Goal: Ask a question: Seek information or help from site administrators or community

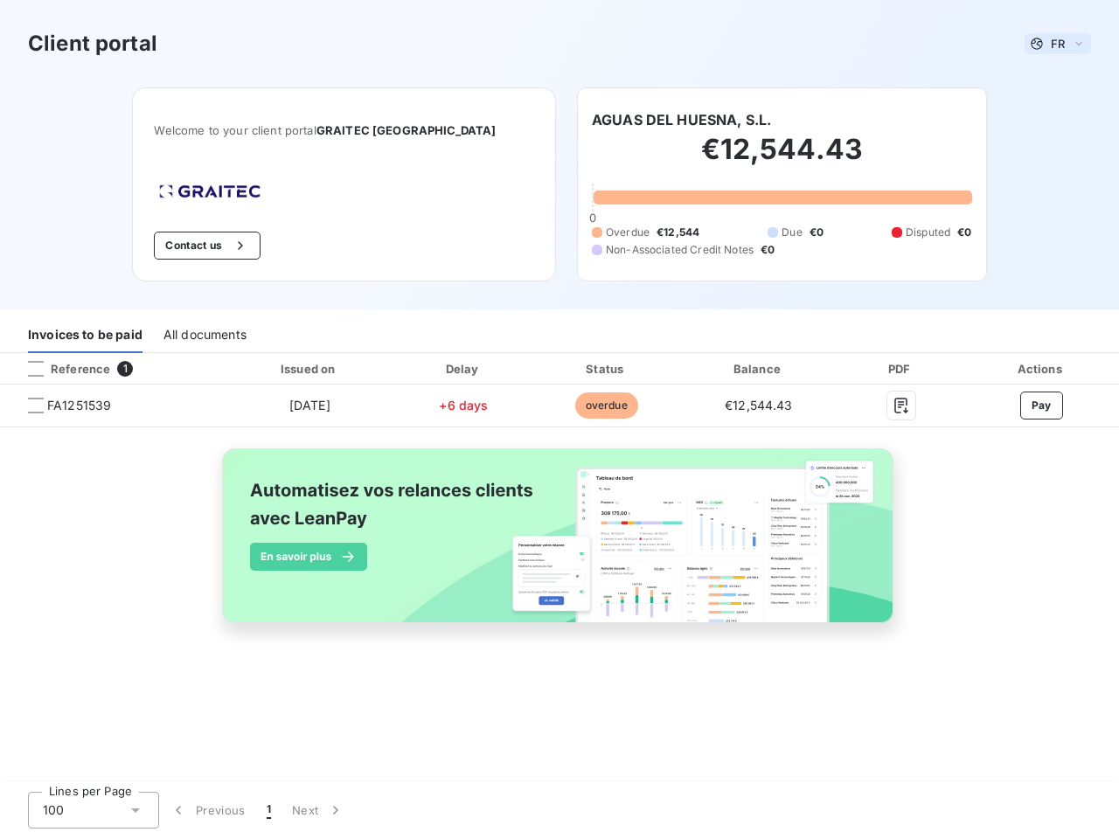
click at [1058, 44] on span "FR" at bounding box center [1058, 44] width 14 height 14
click at [249, 246] on button "Contact us" at bounding box center [207, 246] width 106 height 28
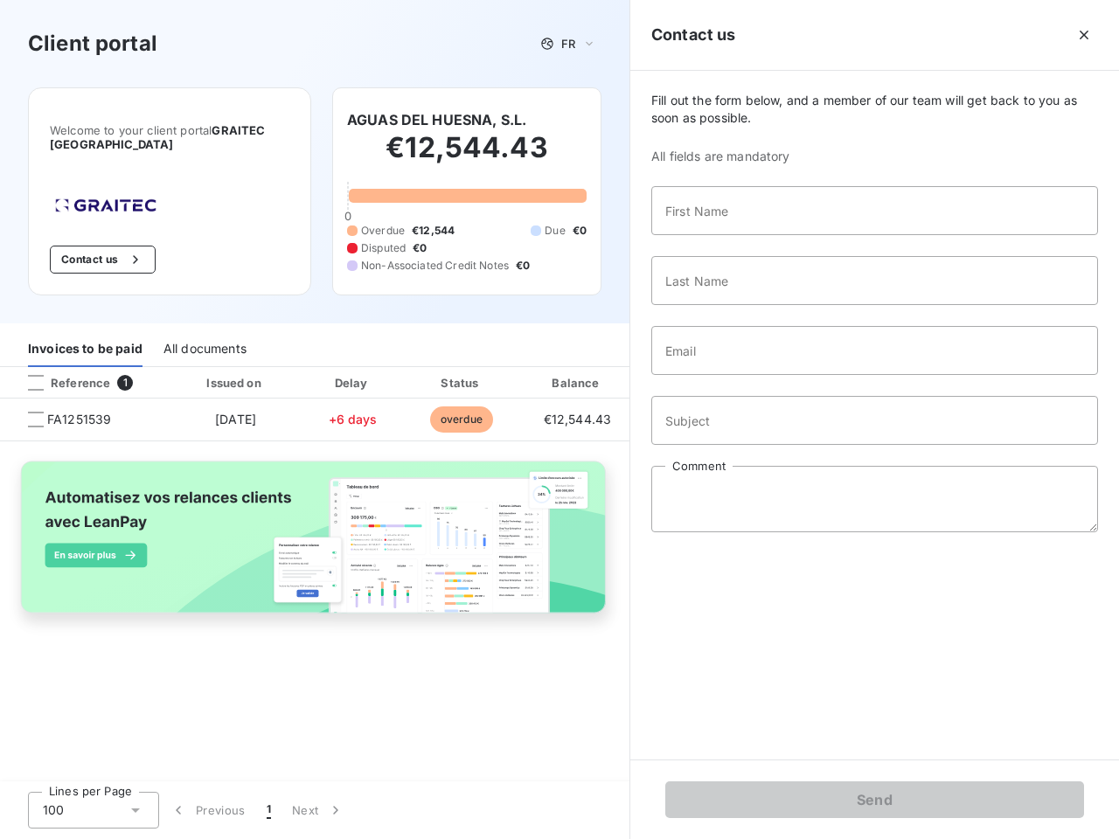
click at [681, 120] on div "Contact us Fill out the form below, and a member of our team will get back to y…" at bounding box center [875, 419] width 490 height 839
click at [85, 335] on div "Invoices to be paid" at bounding box center [85, 349] width 115 height 37
click at [204, 335] on div "All documents" at bounding box center [205, 349] width 83 height 37
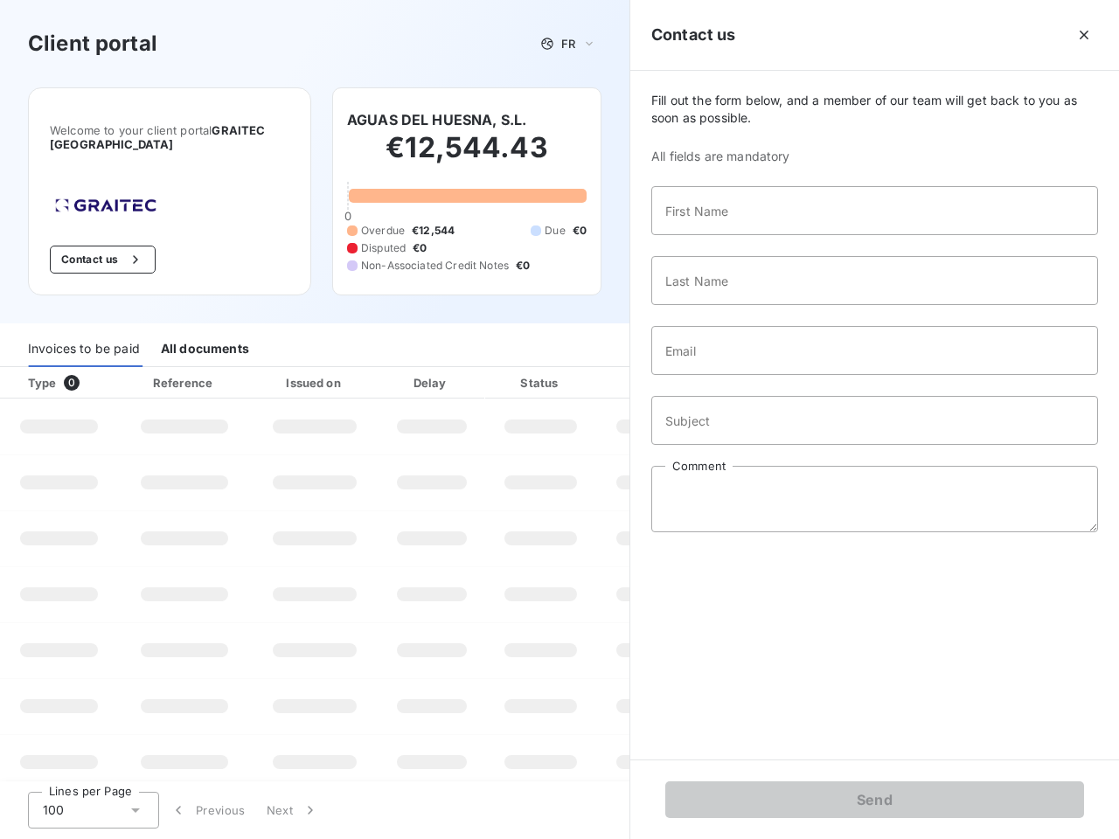
click at [112, 369] on th "Type 0" at bounding box center [59, 382] width 118 height 31
